Goal: Transaction & Acquisition: Obtain resource

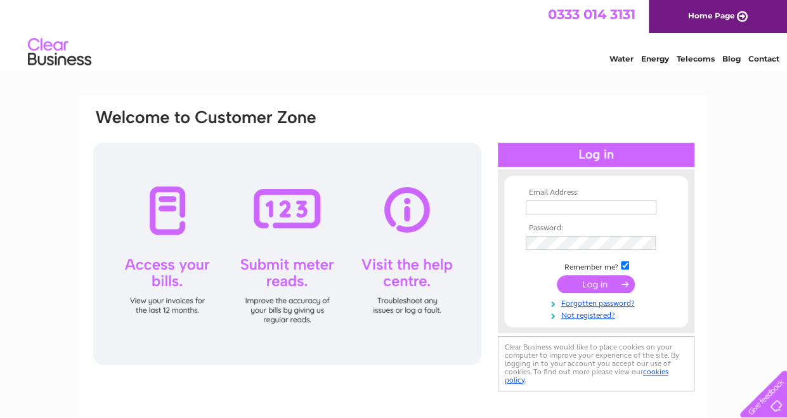
click at [541, 206] on input "text" at bounding box center [591, 207] width 131 height 14
type input "john@promedics.co.uk"
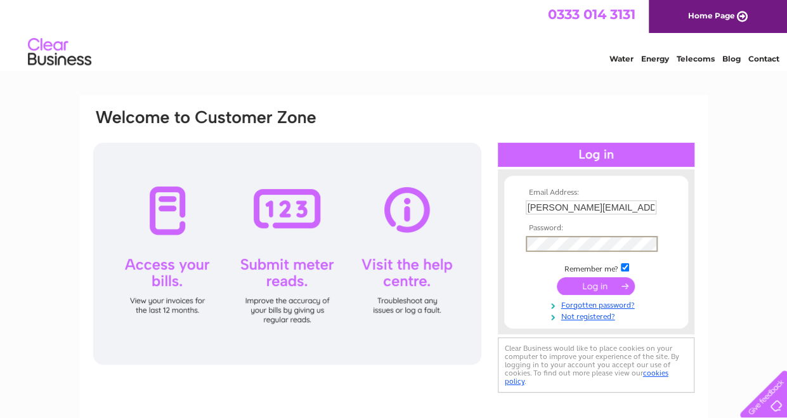
click at [600, 284] on input "submit" at bounding box center [596, 286] width 78 height 18
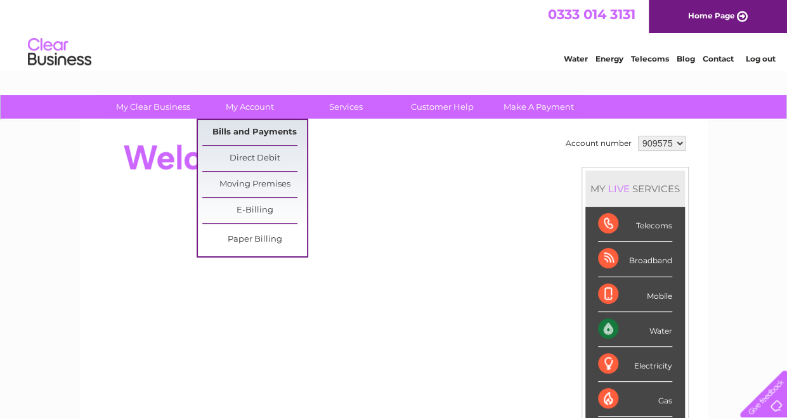
click at [251, 131] on link "Bills and Payments" at bounding box center [254, 132] width 105 height 25
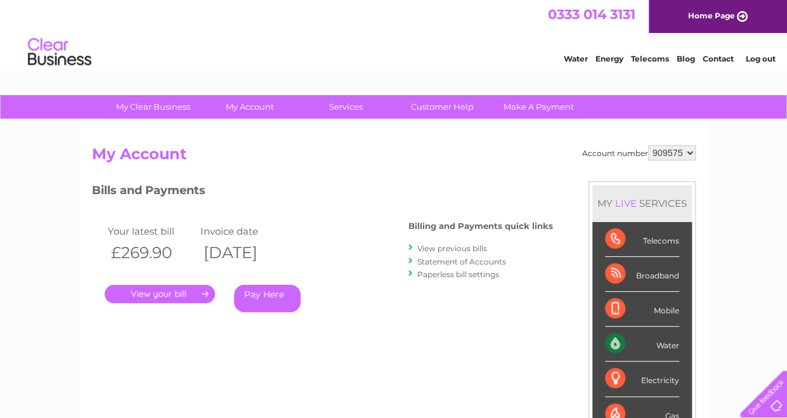
click at [136, 287] on link "." at bounding box center [160, 294] width 110 height 18
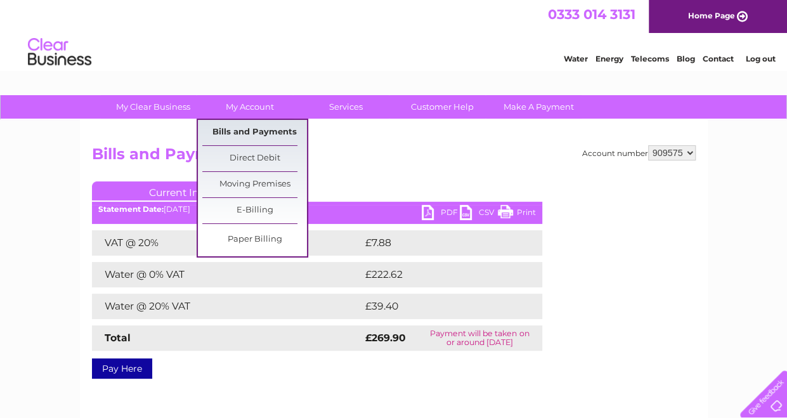
click at [249, 132] on link "Bills and Payments" at bounding box center [254, 132] width 105 height 25
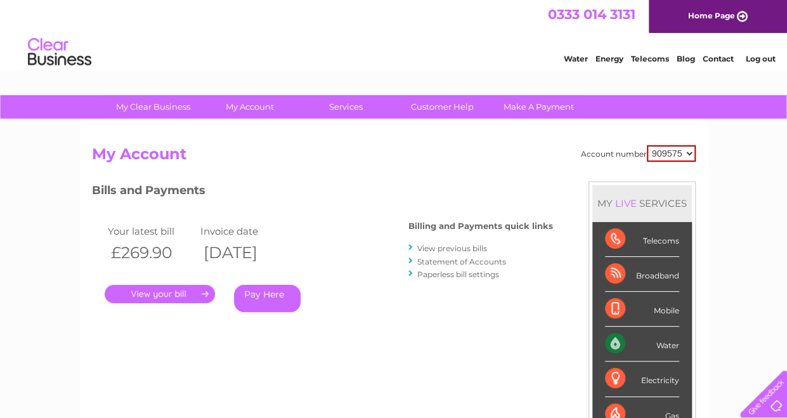
click at [463, 249] on link "View previous bills" at bounding box center [452, 249] width 70 height 10
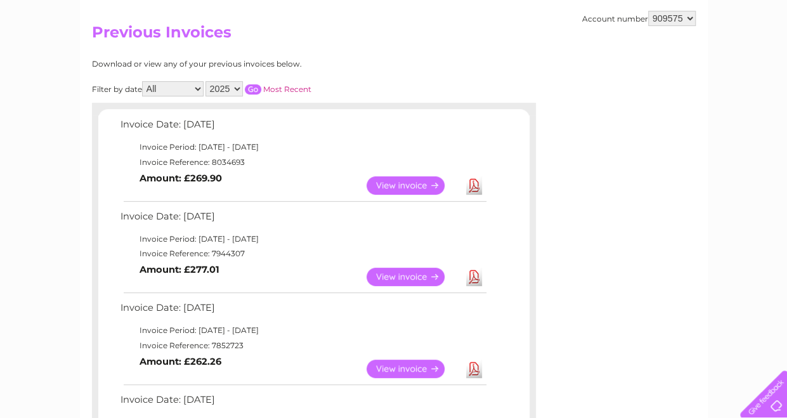
scroll to position [127, 0]
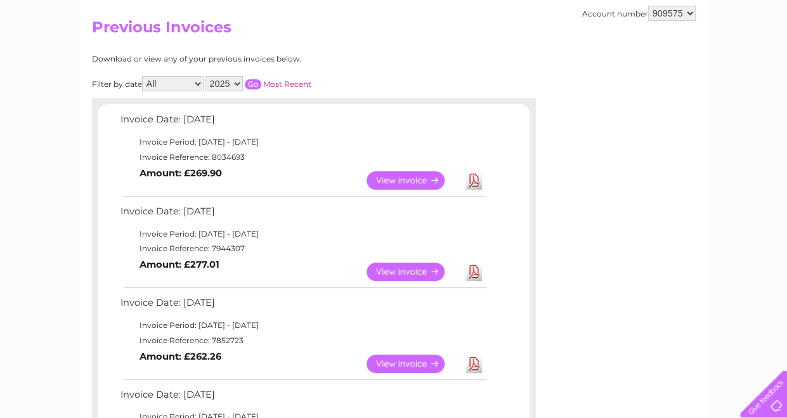
click at [398, 178] on link "View" at bounding box center [413, 180] width 93 height 18
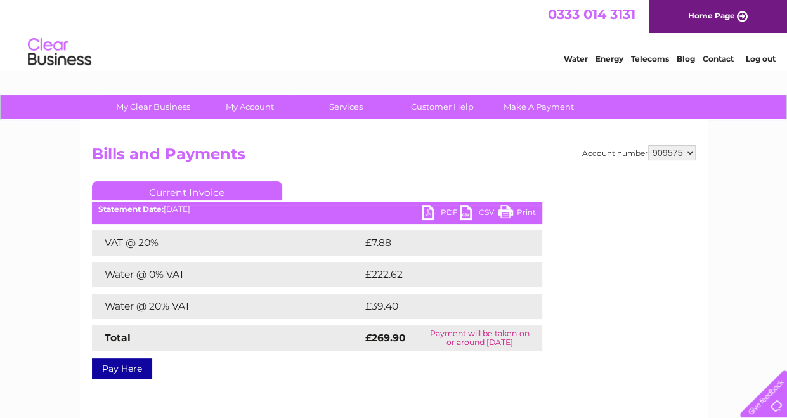
click at [431, 214] on link "PDF" at bounding box center [441, 214] width 38 height 18
